Goal: Information Seeking & Learning: Check status

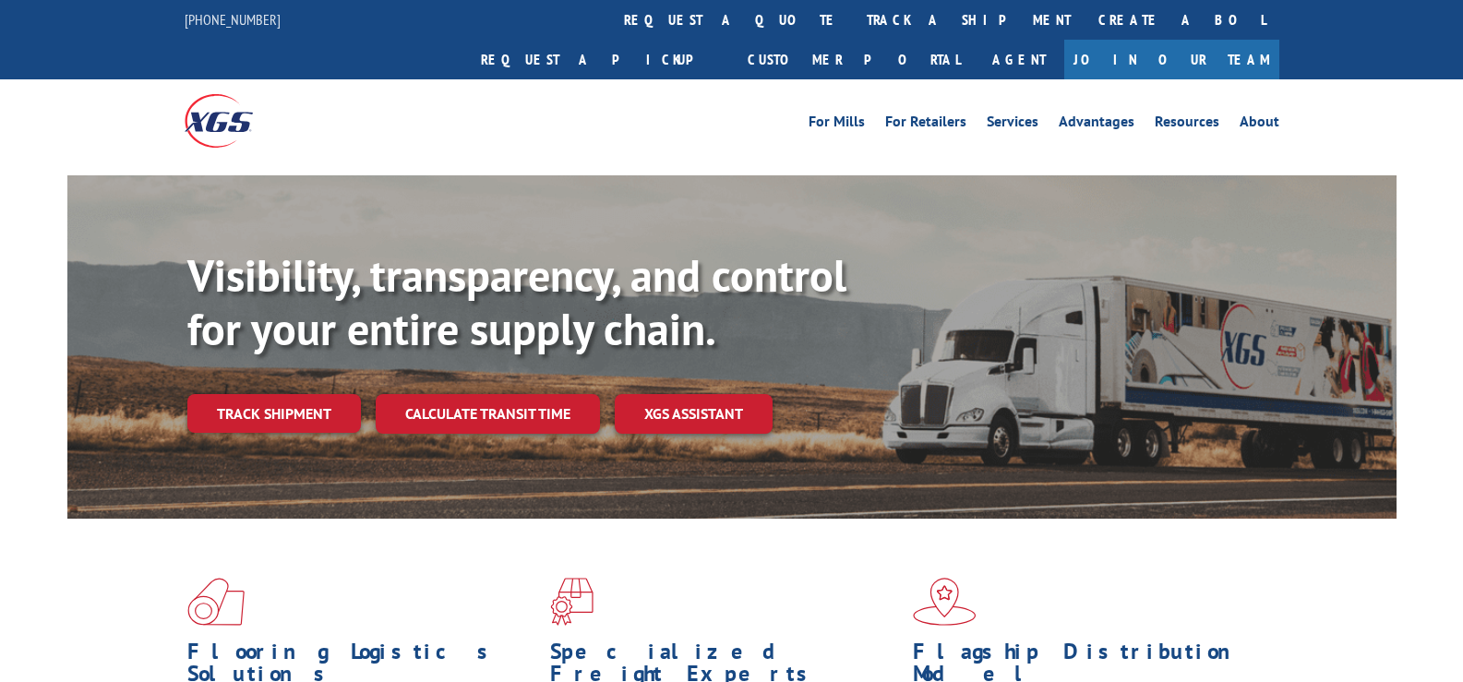
click at [853, 22] on link "track a shipment" at bounding box center [969, 20] width 232 height 40
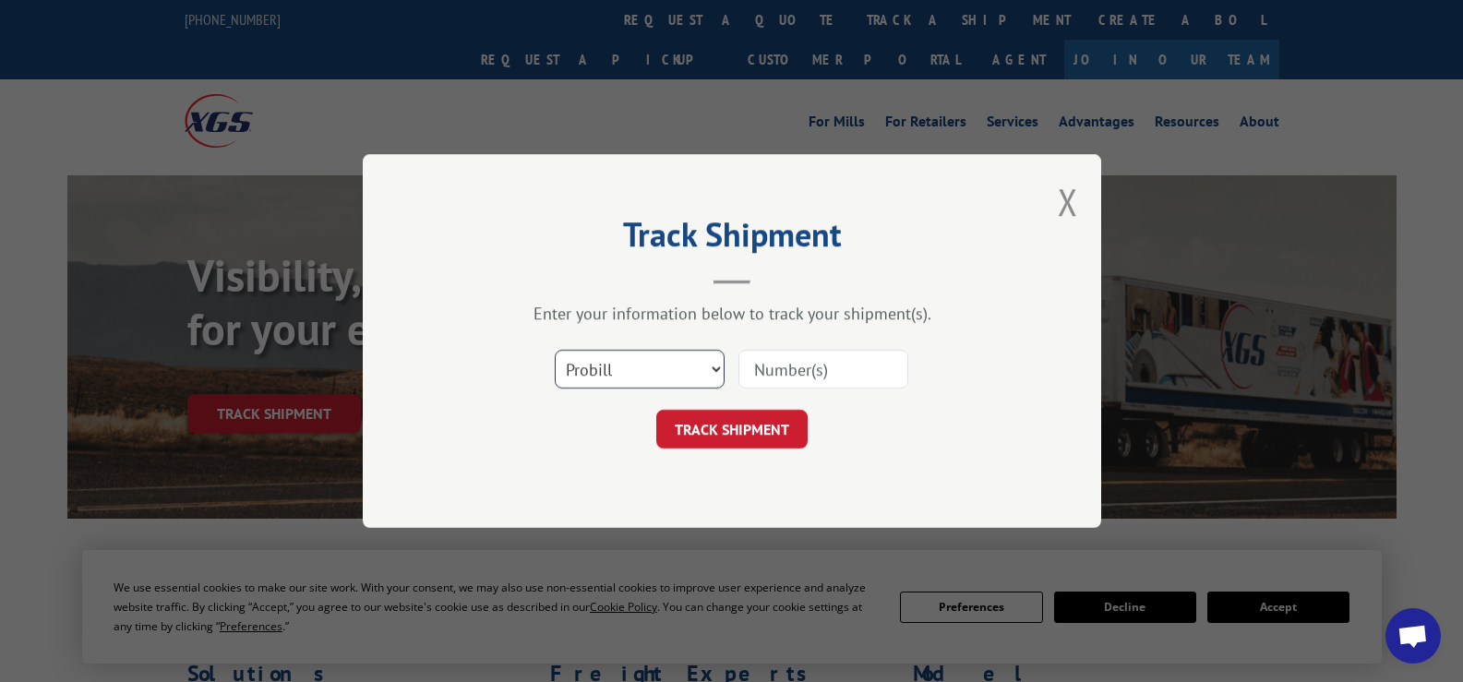
click at [715, 365] on select "Select category... Probill BOL PO" at bounding box center [640, 369] width 170 height 39
select select "bol"
click at [555, 350] on select "Select category... Probill BOL PO" at bounding box center [640, 369] width 170 height 39
click at [774, 359] on input at bounding box center [824, 369] width 170 height 39
paste input "7072586"
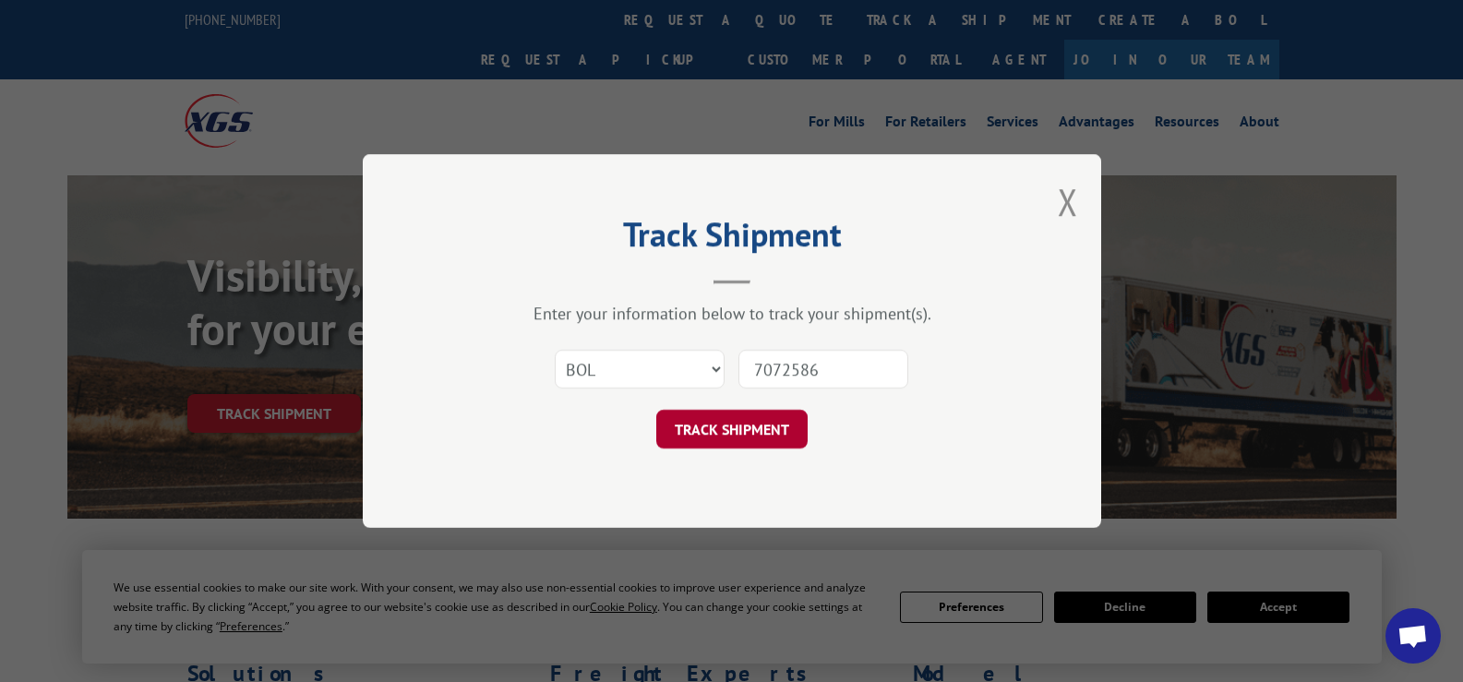
type input "7072586"
click at [765, 418] on button "TRACK SHIPMENT" at bounding box center [731, 429] width 151 height 39
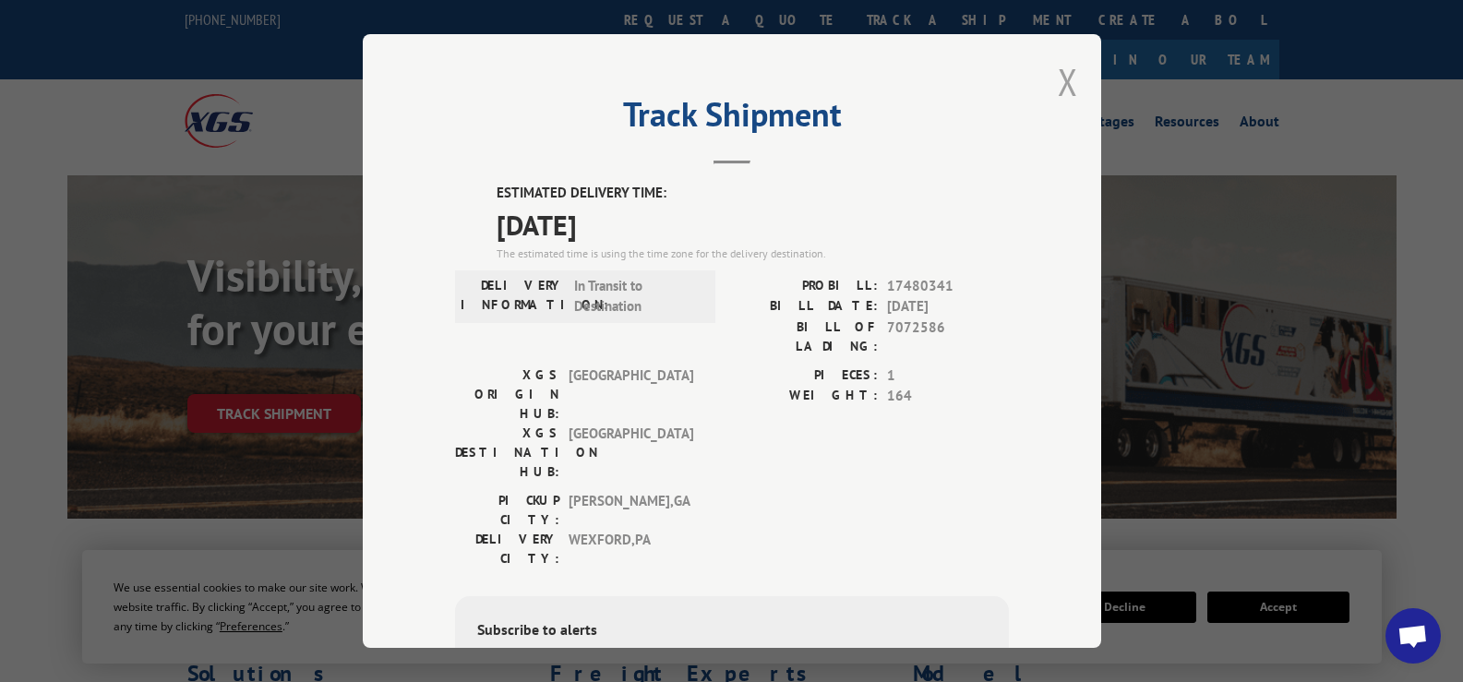
click at [1060, 76] on button "Close modal" at bounding box center [1068, 81] width 20 height 49
